Goal: Transaction & Acquisition: Purchase product/service

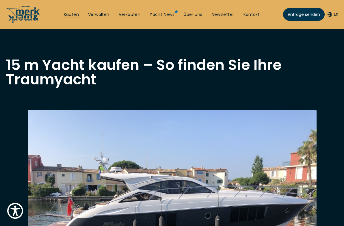
click at [64, 14] on link "Kaufen" at bounding box center [71, 15] width 15 height 6
click at [78, 15] on link "Kaufen" at bounding box center [71, 15] width 15 height 6
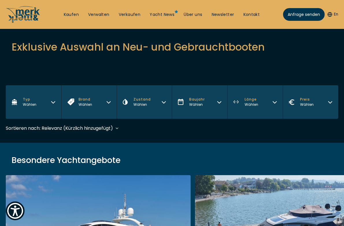
scroll to position [115, 0]
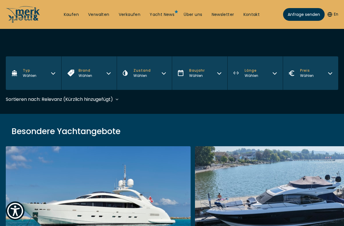
click at [264, 72] on button "Länge Wählen" at bounding box center [254, 72] width 55 height 33
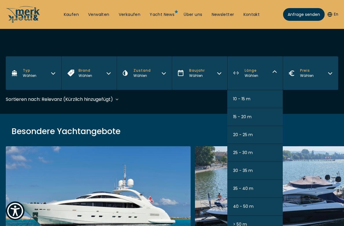
click at [257, 99] on button "10 - 15 m" at bounding box center [254, 99] width 55 height 18
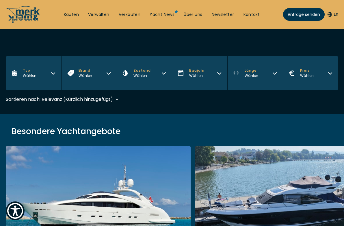
scroll to position [172, 0]
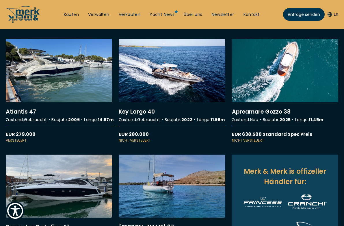
scroll to position [173, 0]
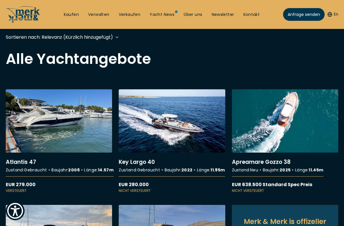
click at [248, 108] on link "More details about Apreamare Gozzo 38" at bounding box center [285, 141] width 106 height 104
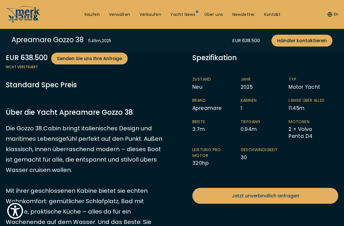
scroll to position [260, 0]
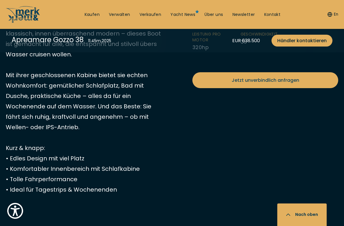
click at [137, 111] on div "EUR 638.500 Senden Sie uns Ihre Anfrage Nicht versteuert Standard Spec Preis Zu…" at bounding box center [85, 106] width 159 height 339
click at [149, 100] on div "EUR 638.500 Senden Sie uns Ihre Anfrage Nicht versteuert Standard Spec Preis Zu…" at bounding box center [85, 106] width 159 height 339
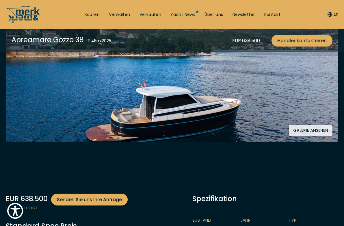
scroll to position [115, 0]
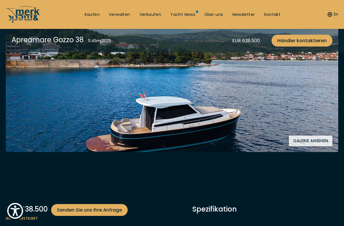
click at [297, 138] on button "Galerie ansehen" at bounding box center [310, 140] width 44 height 11
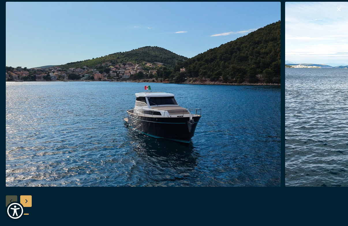
click at [29, 200] on div "Next slide" at bounding box center [26, 201] width 12 height 12
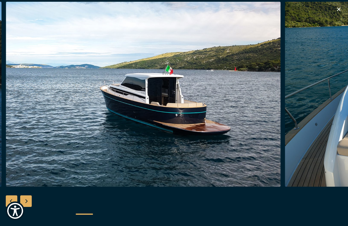
click at [29, 200] on div "Next slide" at bounding box center [26, 201] width 12 height 12
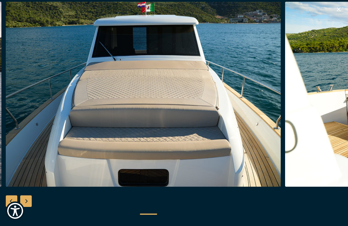
click at [29, 200] on div "Next slide" at bounding box center [26, 201] width 12 height 12
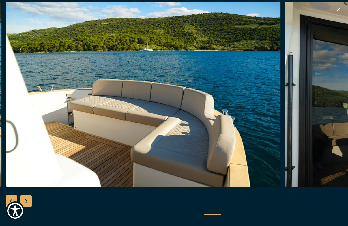
click at [29, 200] on div "Next slide" at bounding box center [26, 201] width 12 height 12
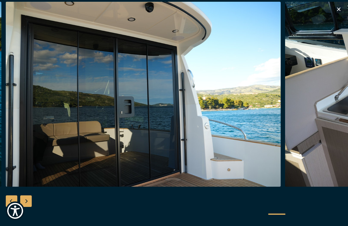
click at [29, 200] on div "Next slide" at bounding box center [26, 201] width 12 height 12
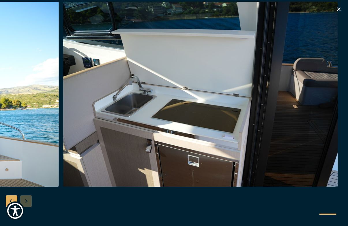
click at [28, 200] on div at bounding box center [174, 113] width 348 height 222
click at [28, 198] on div at bounding box center [174, 113] width 348 height 222
click at [341, 8] on icon "button" at bounding box center [338, 9] width 7 height 7
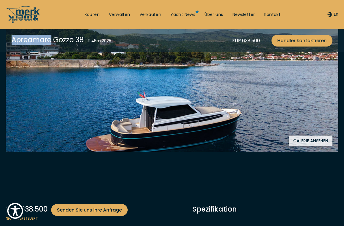
drag, startPoint x: 51, startPoint y: 41, endPoint x: 4, endPoint y: 43, distance: 46.8
click at [4, 43] on div "Apreamare Gozzo 38 11.45 m , 2025 EUR 638.500 Händler kontaktieren" at bounding box center [172, 40] width 344 height 23
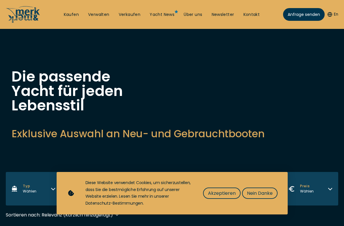
click at [259, 192] on span "Nein Danke" at bounding box center [260, 192] width 26 height 7
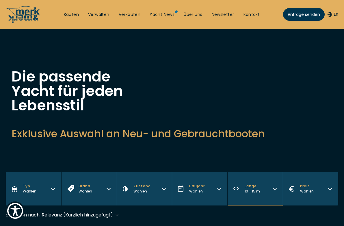
click at [316, 193] on button "Preis Wählen" at bounding box center [309, 188] width 55 height 33
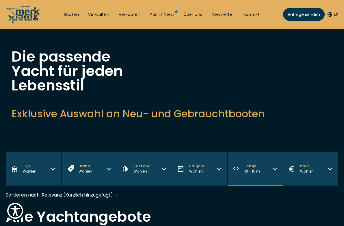
scroll to position [29, 0]
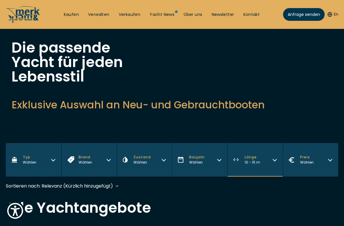
click at [304, 165] on button "Preis Wählen" at bounding box center [309, 159] width 55 height 33
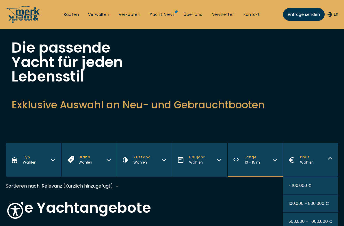
click at [307, 187] on span "< 100.000 €" at bounding box center [299, 185] width 23 height 6
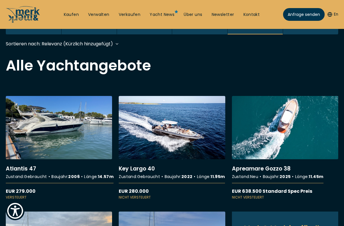
scroll to position [172, 0]
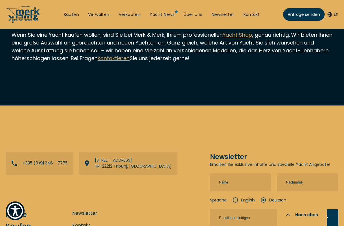
scroll to position [982, 0]
